Goal: Task Accomplishment & Management: Use online tool/utility

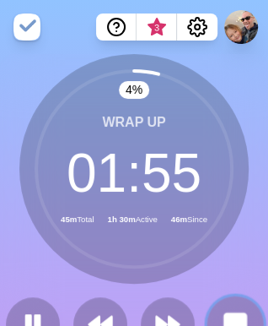
click at [238, 308] on button at bounding box center [235, 323] width 57 height 57
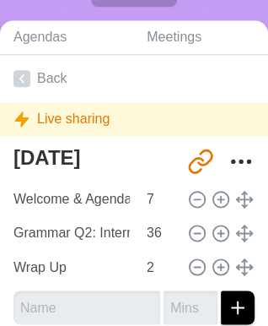
scroll to position [341, 0]
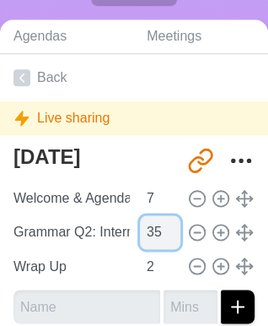
click at [164, 235] on input "35" at bounding box center [160, 232] width 41 height 34
click at [164, 235] on input "34" at bounding box center [160, 232] width 41 height 34
click at [164, 235] on input "33" at bounding box center [160, 232] width 41 height 34
click at [164, 235] on input "32" at bounding box center [160, 232] width 41 height 34
click at [164, 235] on input "31" at bounding box center [160, 232] width 41 height 34
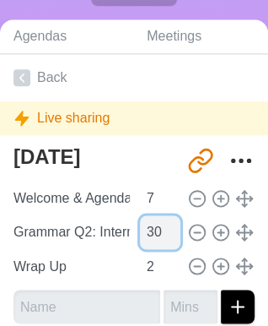
type input "30"
click at [164, 235] on input "30" at bounding box center [160, 232] width 41 height 34
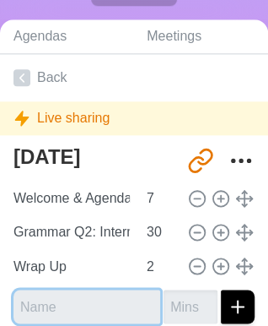
click at [72, 306] on input "text" at bounding box center [87, 307] width 147 height 34
type input "i"
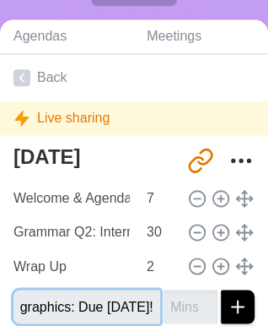
scroll to position [0, 47]
type input "Infographics: Due [DATE]!"
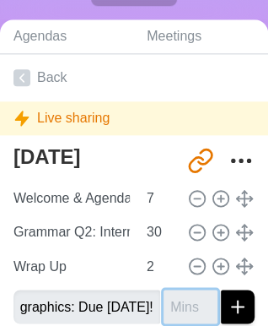
scroll to position [0, 0]
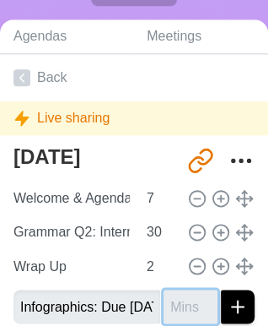
click at [181, 302] on input "number" at bounding box center [191, 307] width 54 height 34
type input "6"
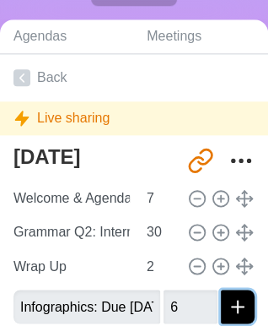
click at [232, 303] on icon "submit" at bounding box center [238, 306] width 20 height 20
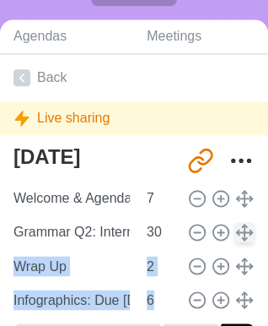
drag, startPoint x: 237, startPoint y: 284, endPoint x: 232, endPoint y: 228, distance: 56.8
click at [232, 228] on div "Welcome & Agenda 7 Grammar Q2: Intermediate Diagnostic on [DOMAIN_NAME] 30 Wrap…" at bounding box center [134, 248] width 241 height 135
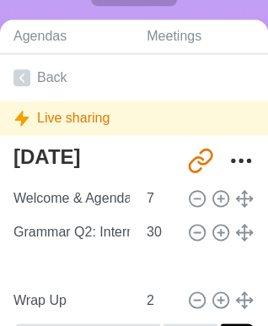
type input "Infographics: Due [DATE]!"
type input "6"
type input "Wrap Up"
type input "2"
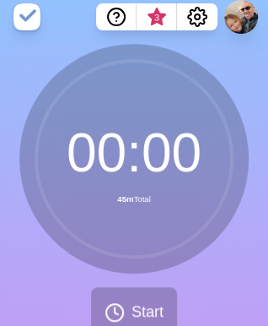
scroll to position [0, 8]
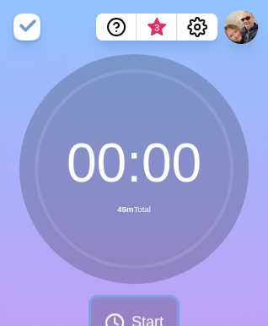
click at [132, 317] on span "Start" at bounding box center [148, 322] width 32 height 23
